Goal: Task Accomplishment & Management: Use online tool/utility

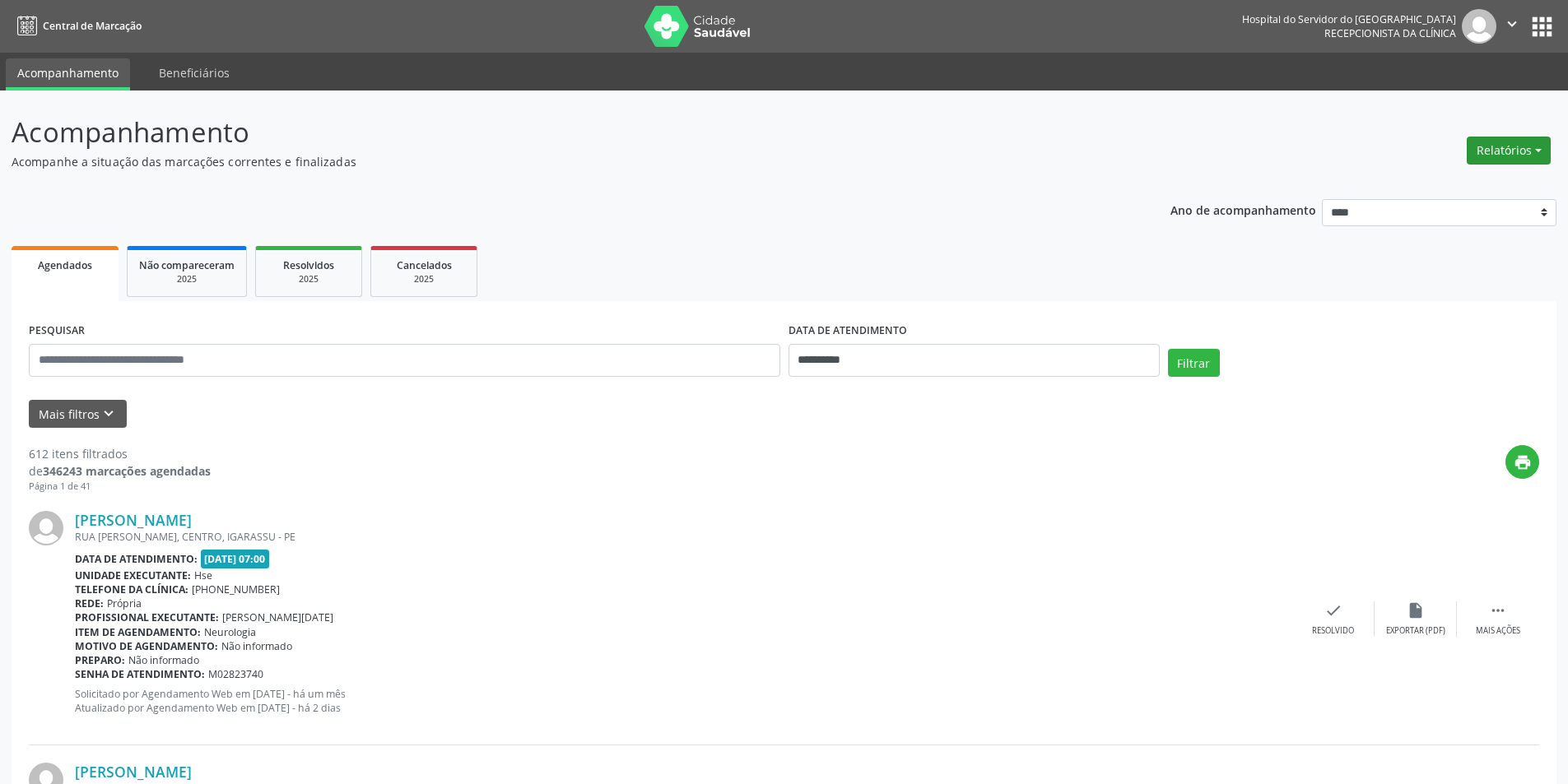
click at [1506, 137] on button "Relatórios" at bounding box center [1509, 151] width 84 height 28
click at [1422, 182] on link "Agendamentos" at bounding box center [1463, 186] width 177 height 23
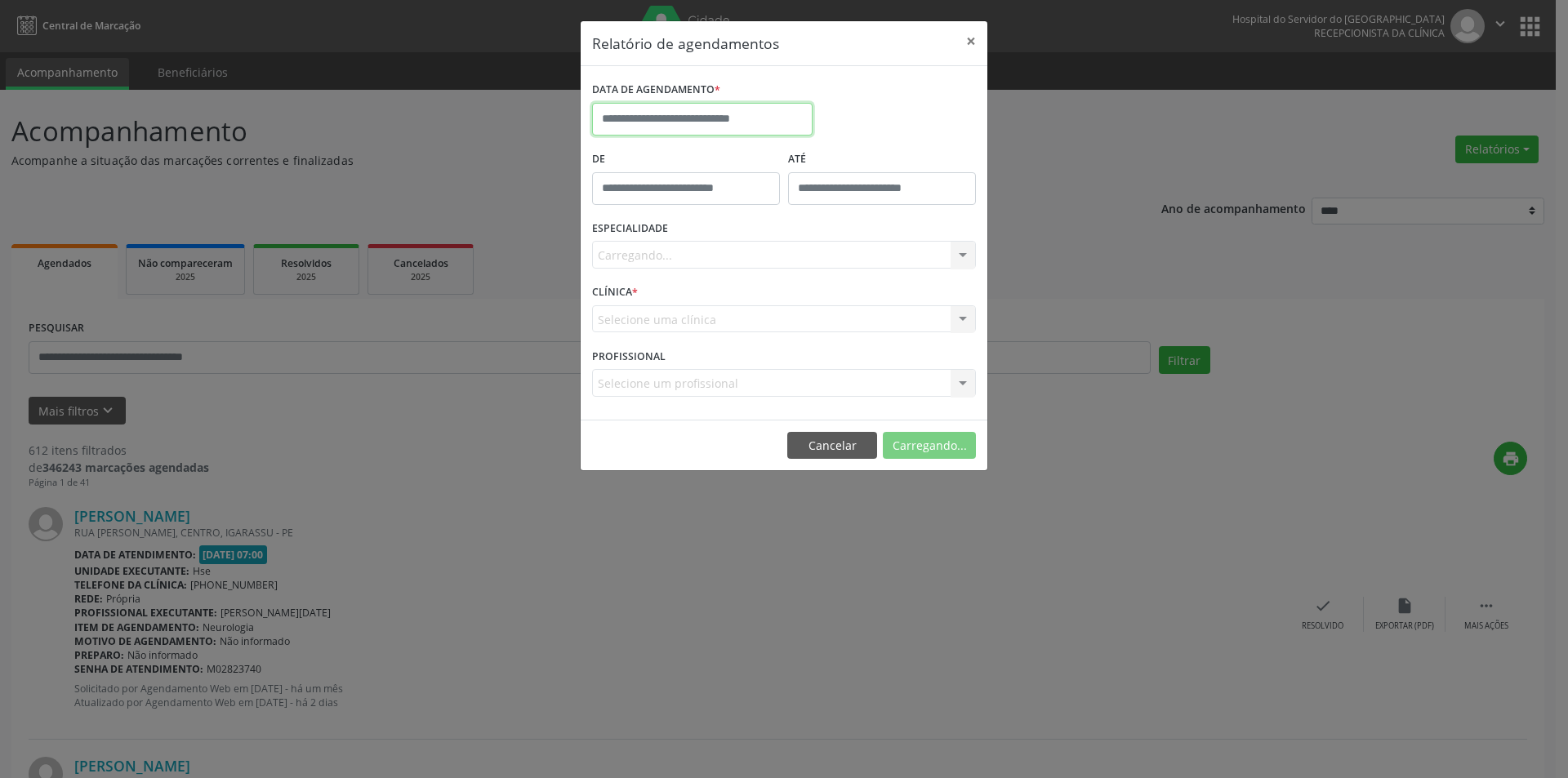
click at [671, 109] on input "text" at bounding box center [702, 119] width 220 height 32
click at [677, 208] on span "2" at bounding box center [681, 204] width 31 height 31
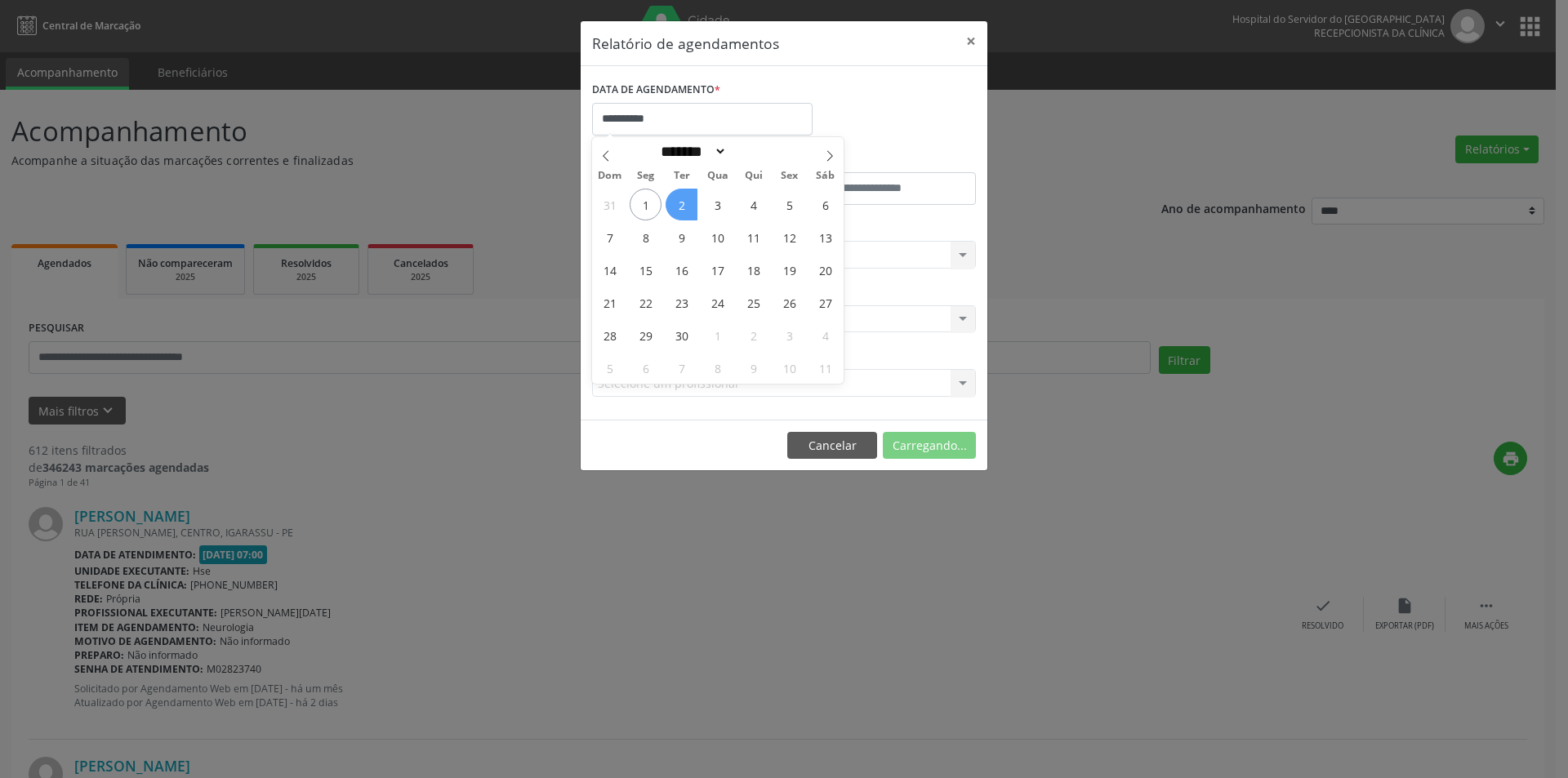
click at [677, 208] on span "2" at bounding box center [681, 204] width 31 height 31
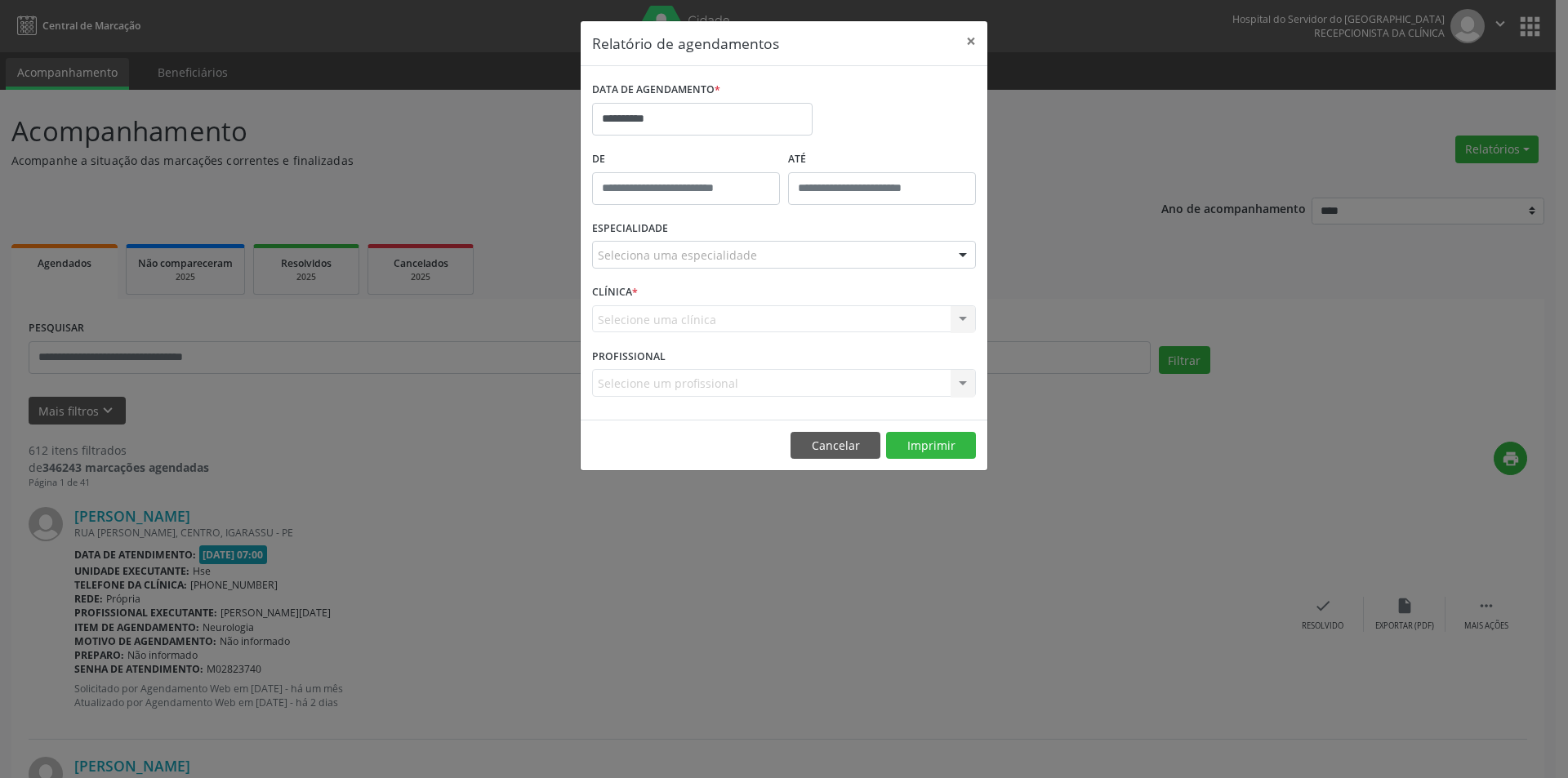
click at [751, 243] on div "Seleciona uma especialidade" at bounding box center [784, 255] width 384 height 28
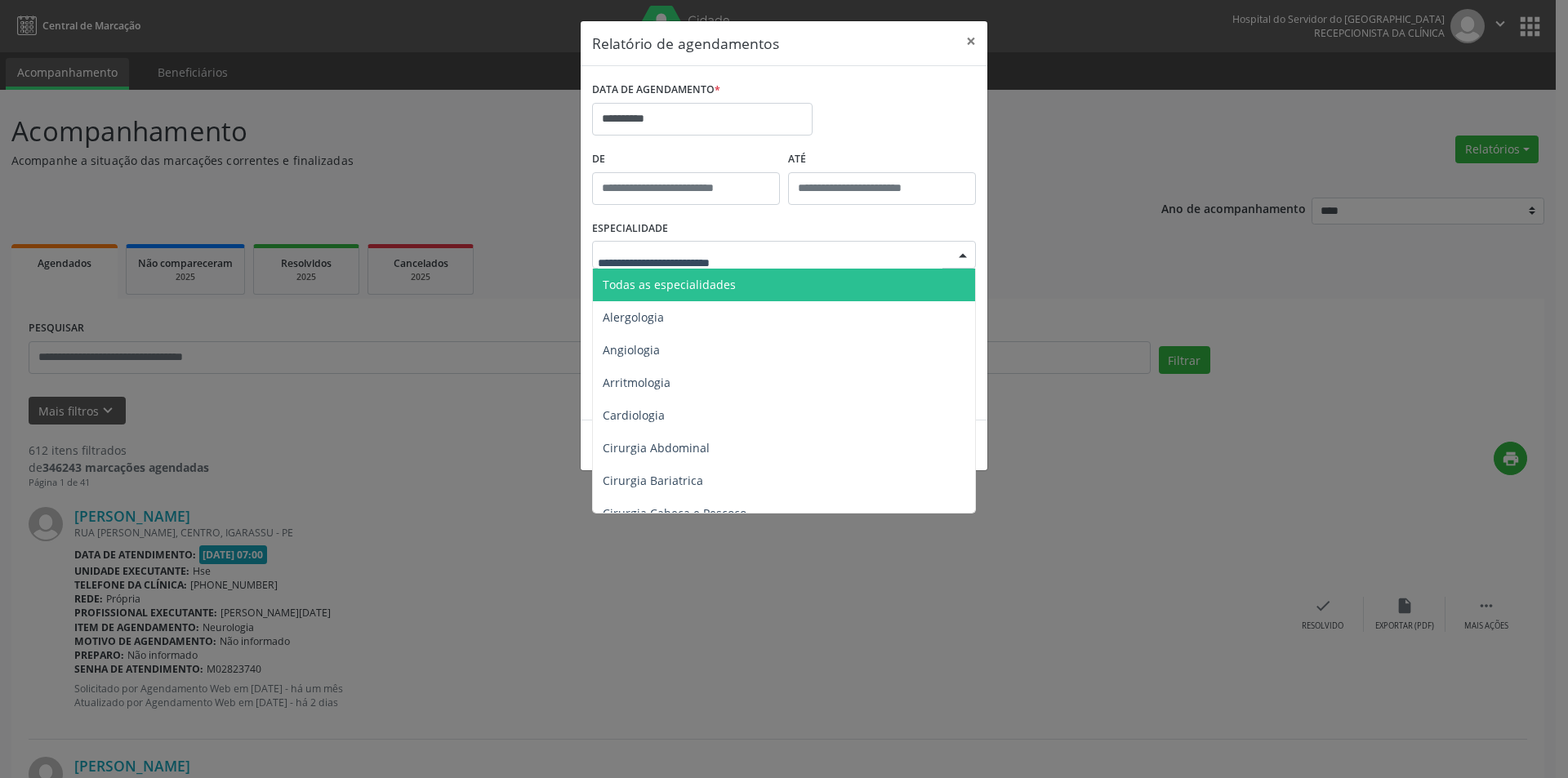
click at [739, 285] on span "Todas as especialidades" at bounding box center [785, 285] width 385 height 32
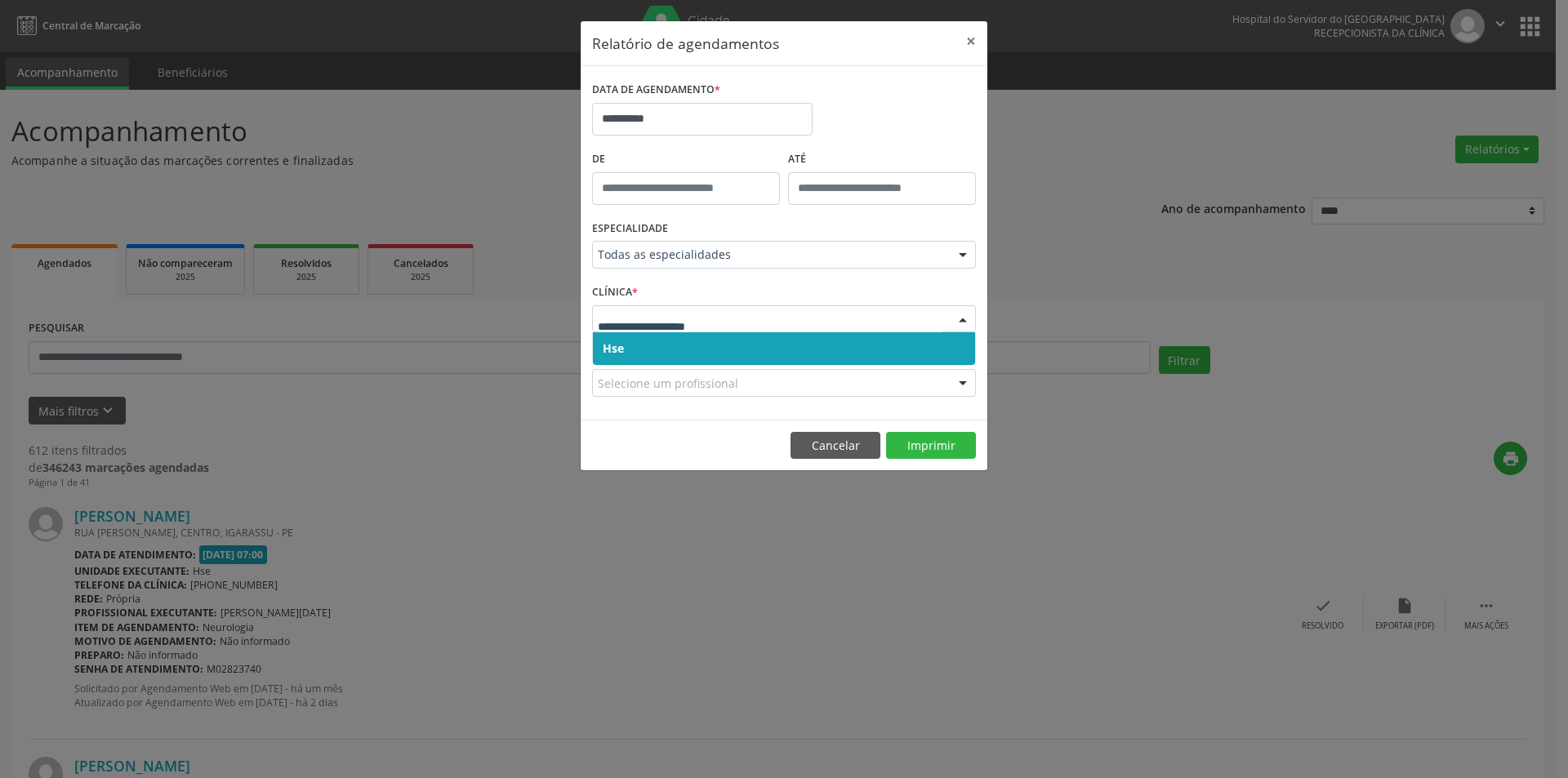
click at [680, 357] on span "Hse" at bounding box center [784, 348] width 382 height 32
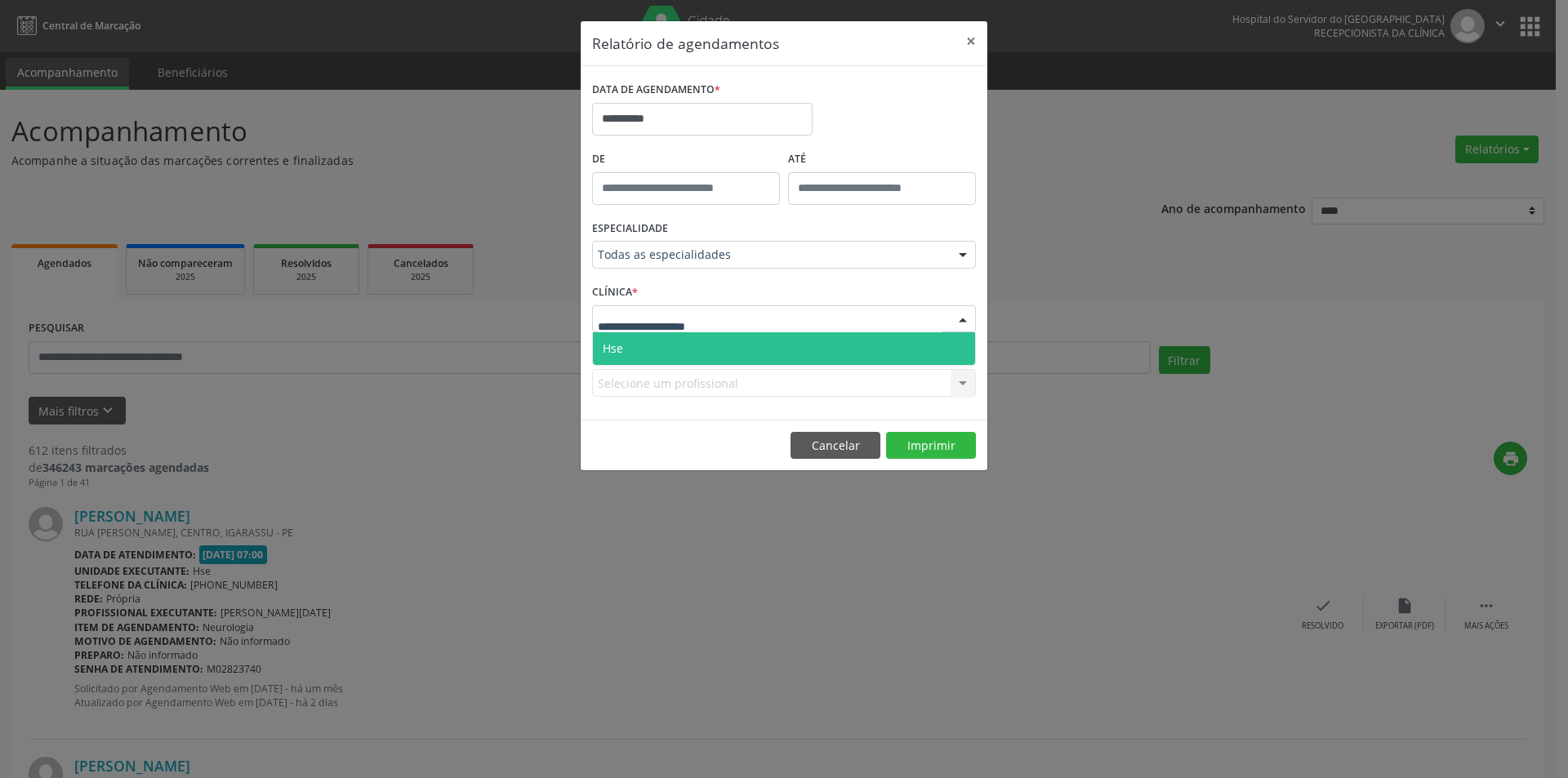
click at [699, 346] on span "Hse" at bounding box center [784, 348] width 382 height 32
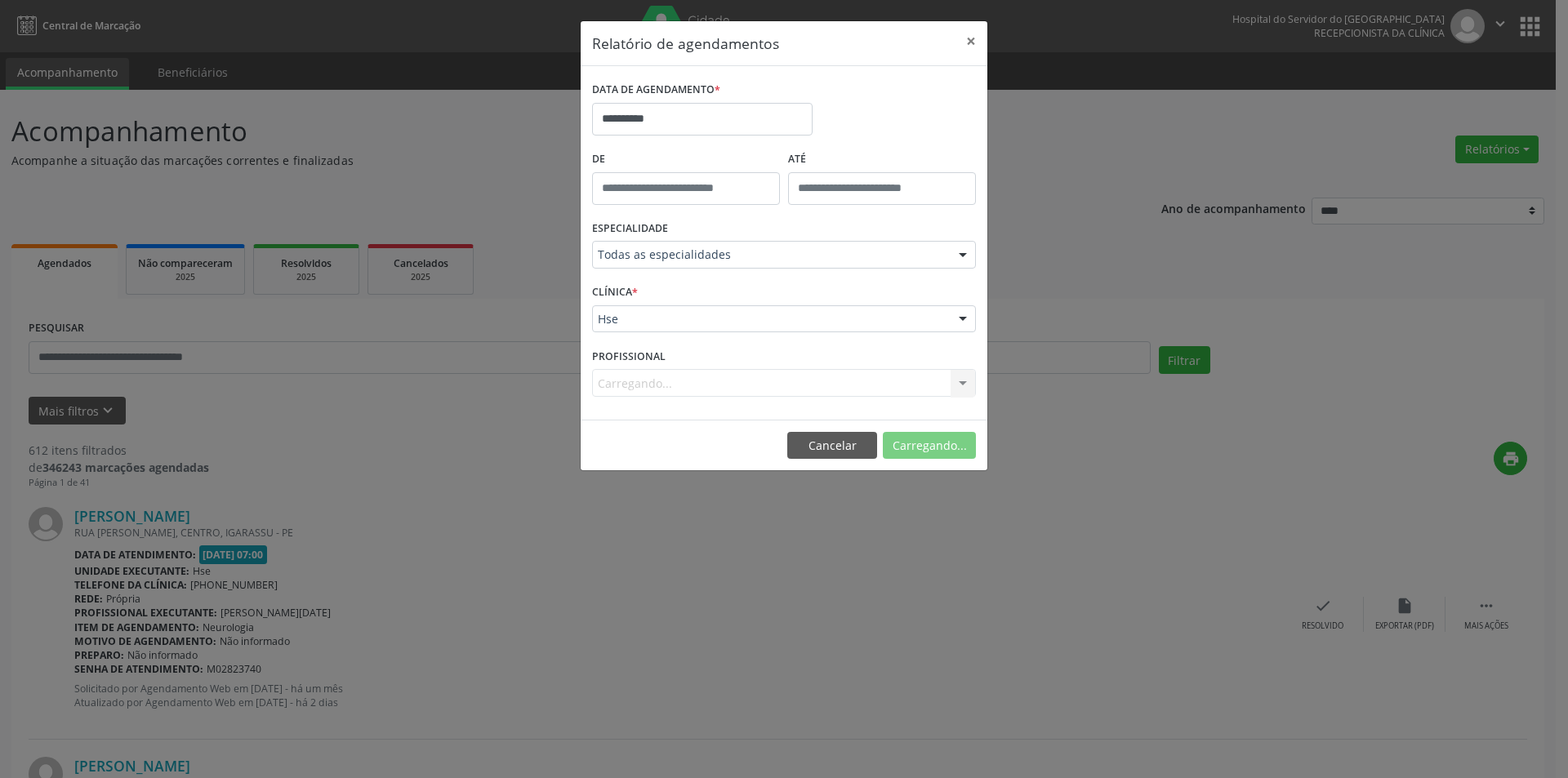
click at [649, 375] on div "Carregando... Nenhum resultado encontrado para: " " Não há nenhuma opção para s…" at bounding box center [784, 382] width 384 height 28
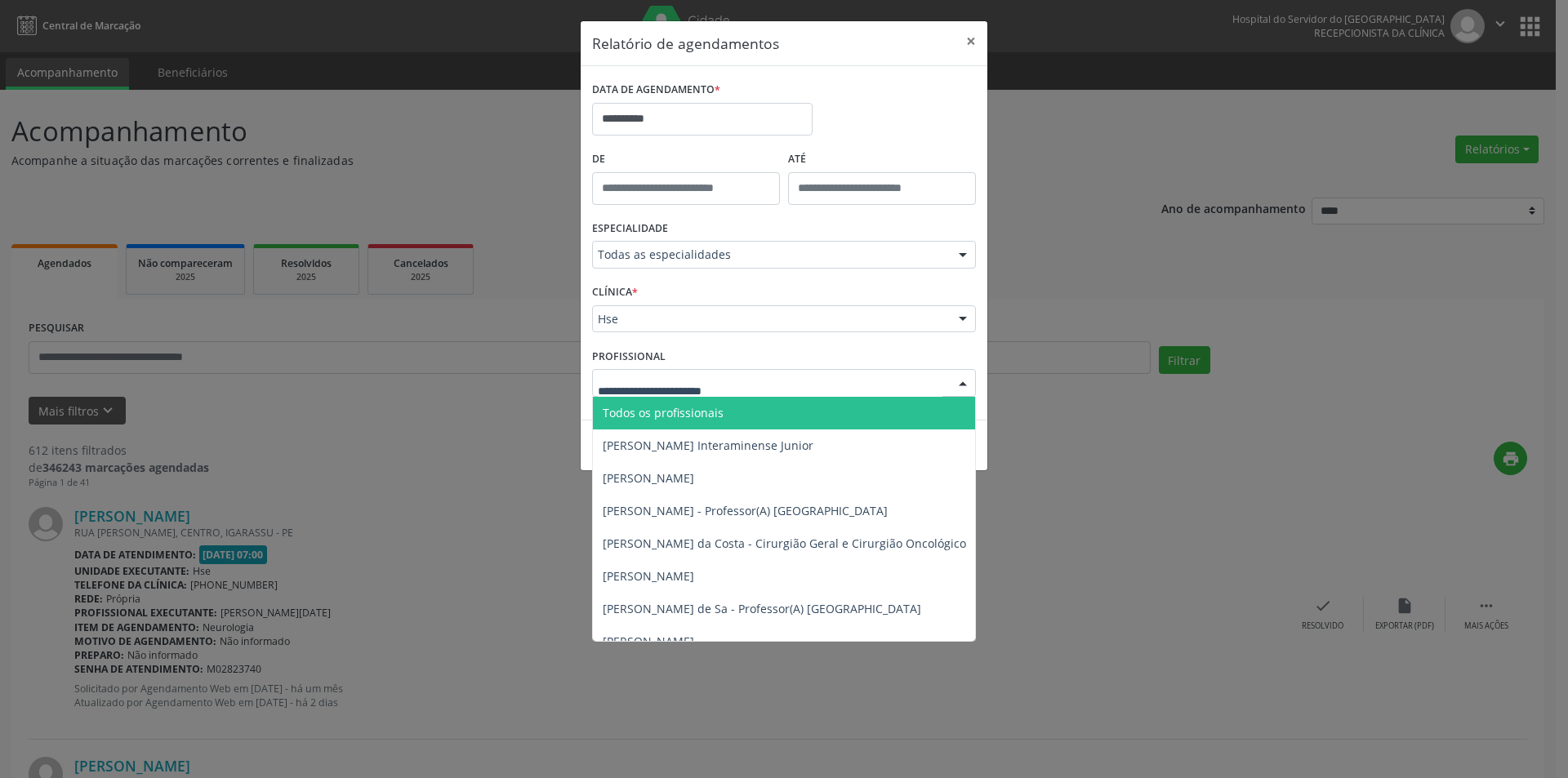
click at [679, 414] on span "Todos os profissionais" at bounding box center [663, 413] width 121 height 15
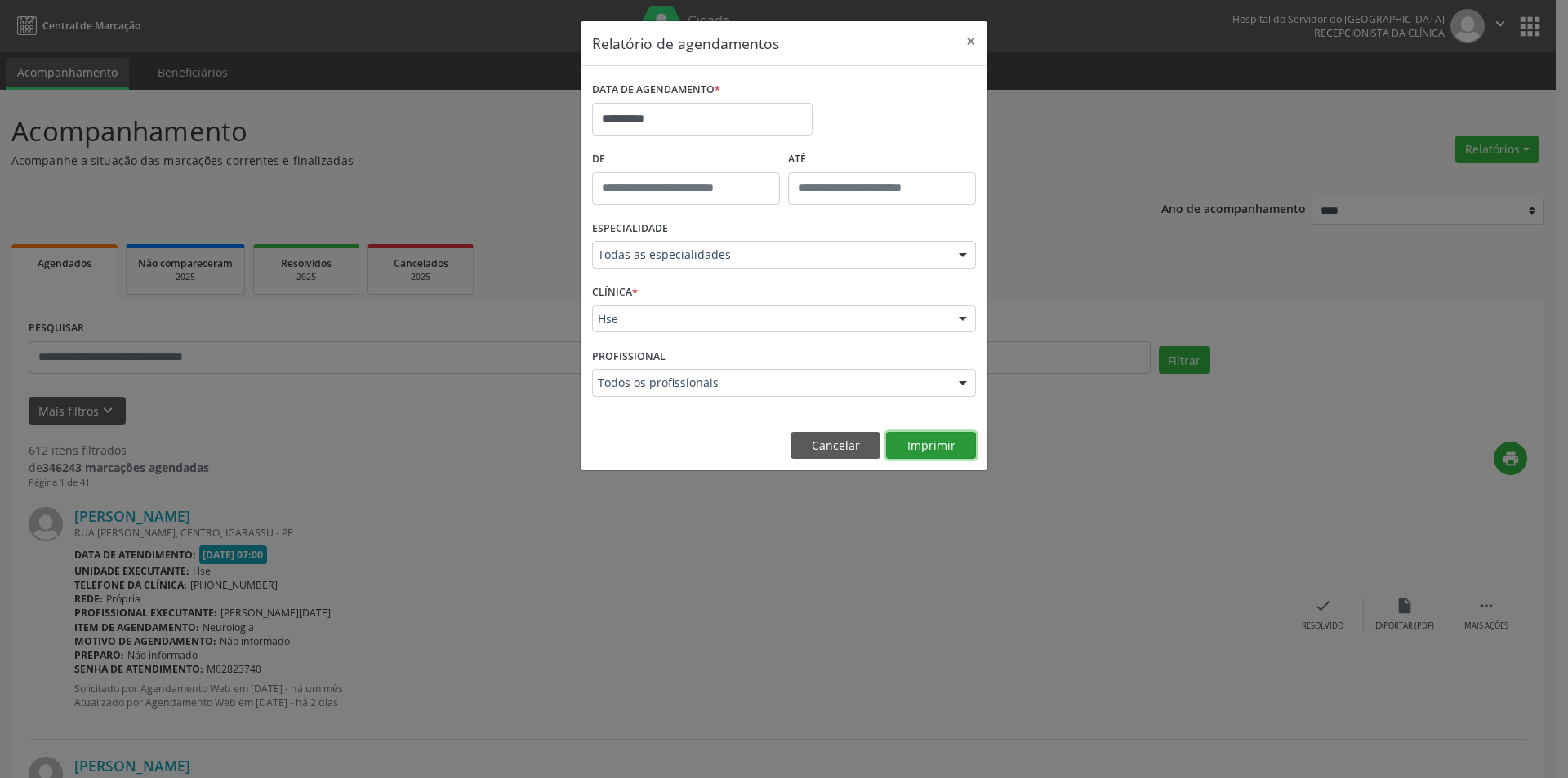
click at [937, 441] on button "Imprimir" at bounding box center [931, 445] width 90 height 28
